Goal: Navigation & Orientation: Go to known website

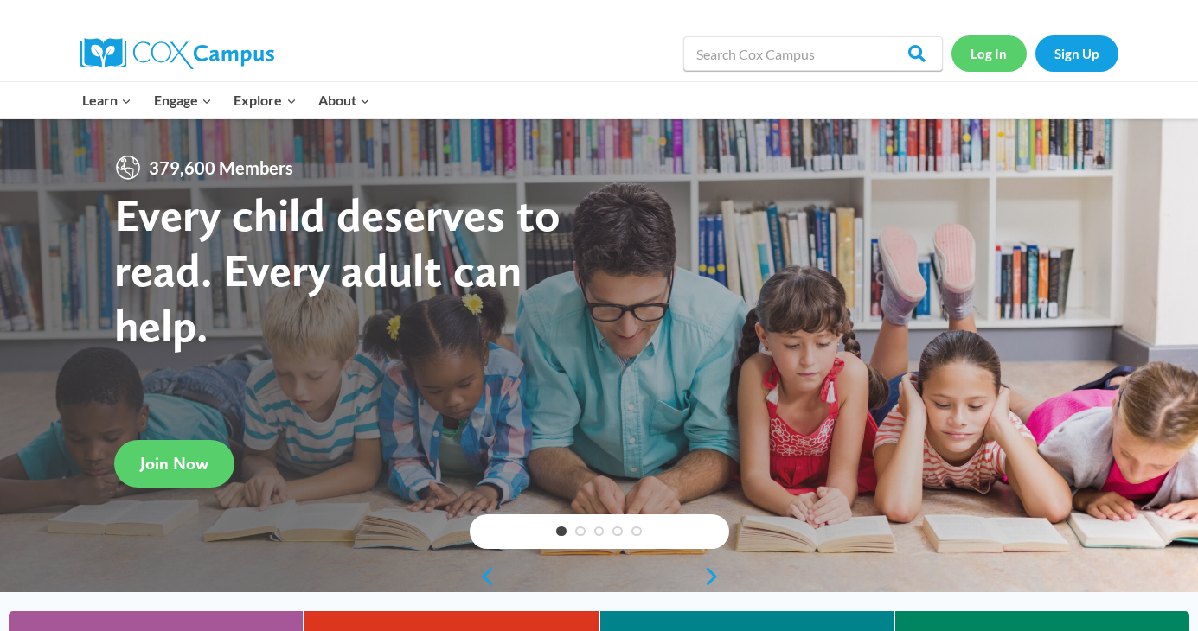
click at [988, 65] on link "Log In" at bounding box center [988, 52] width 75 height 35
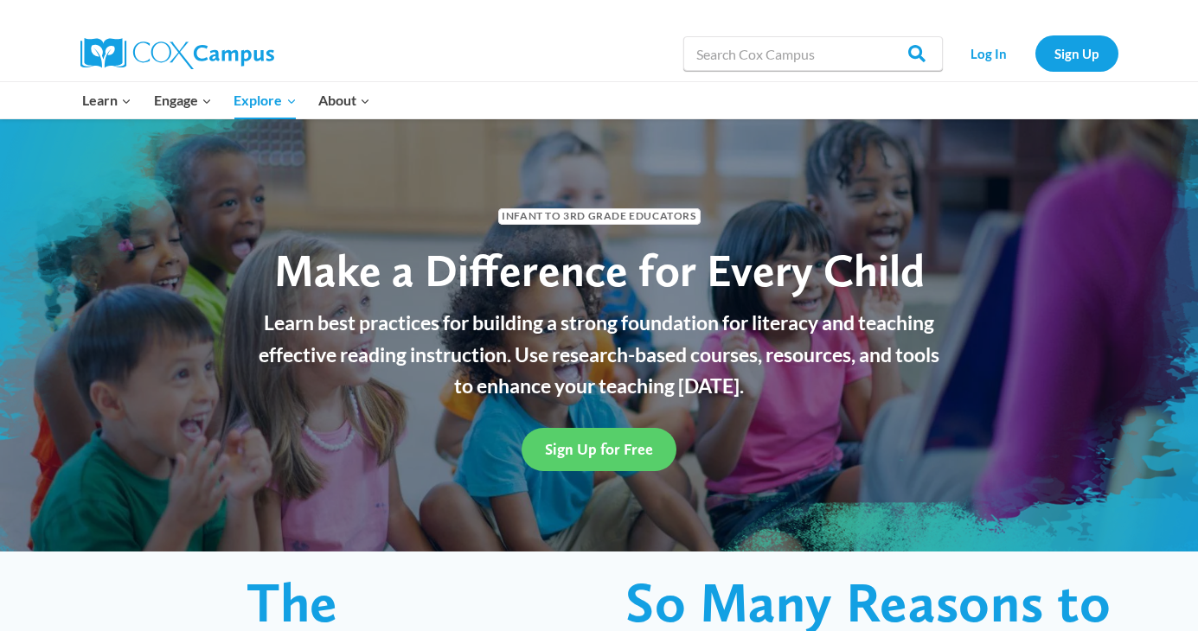
click at [997, 58] on link "Log In" at bounding box center [988, 52] width 75 height 35
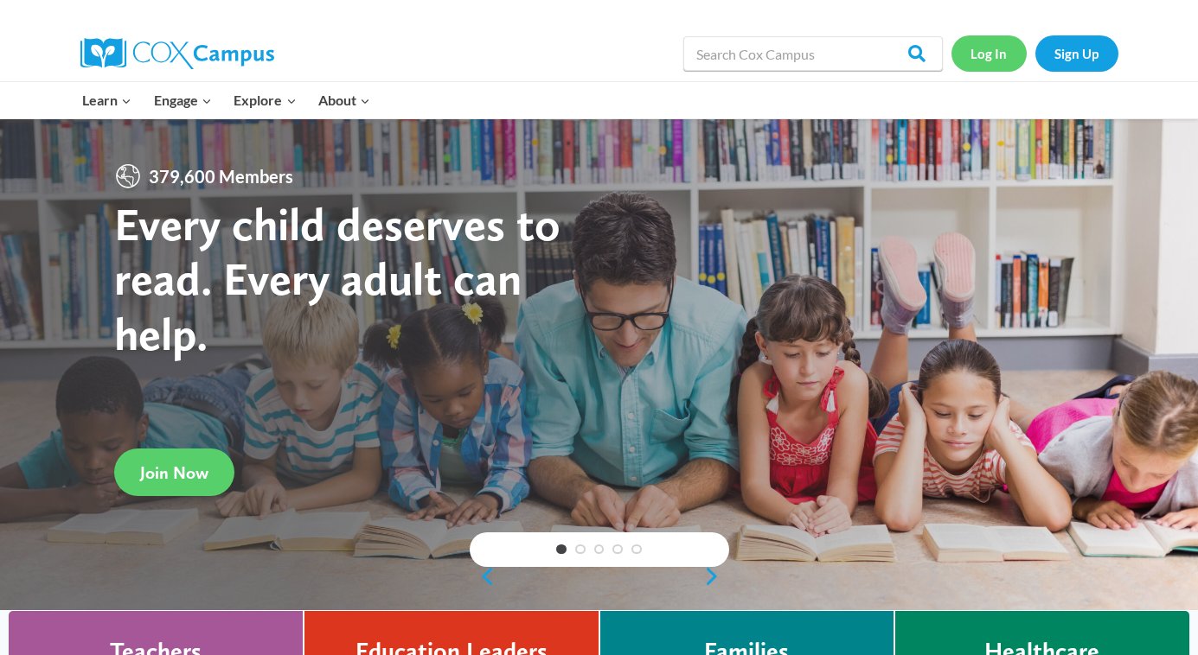
click at [988, 58] on link "Log In" at bounding box center [988, 52] width 75 height 35
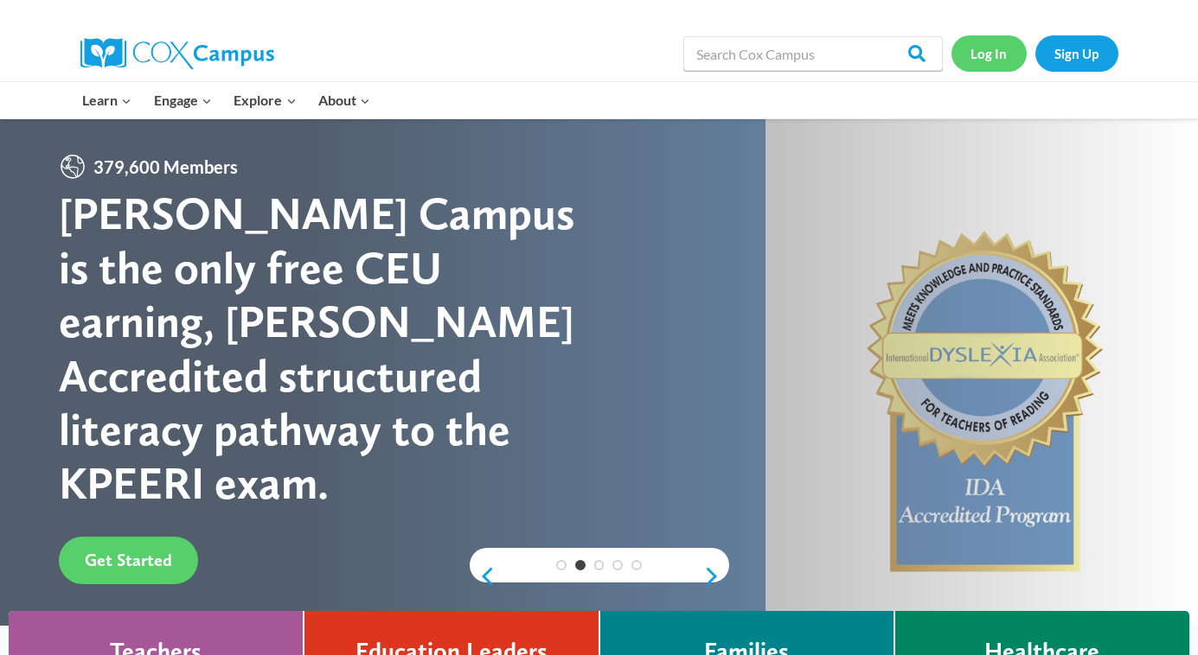
click at [998, 59] on link "Log In" at bounding box center [988, 52] width 75 height 35
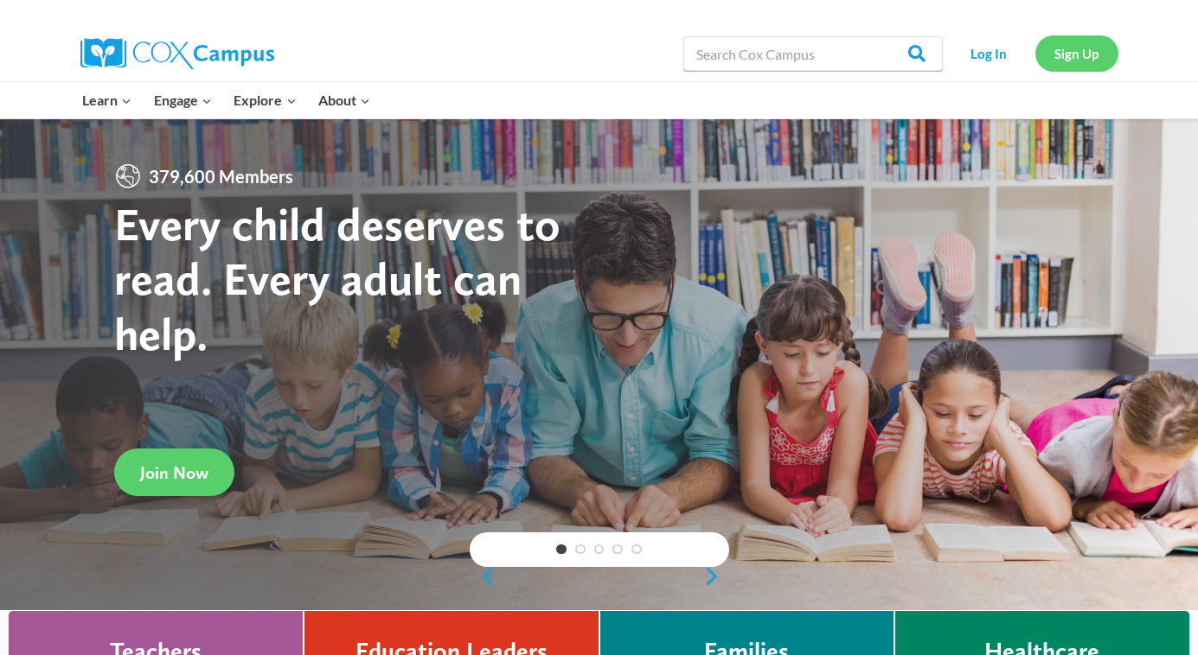
click at [1077, 52] on link "Sign Up" at bounding box center [1076, 52] width 83 height 35
